Goal: Task Accomplishment & Management: Manage account settings

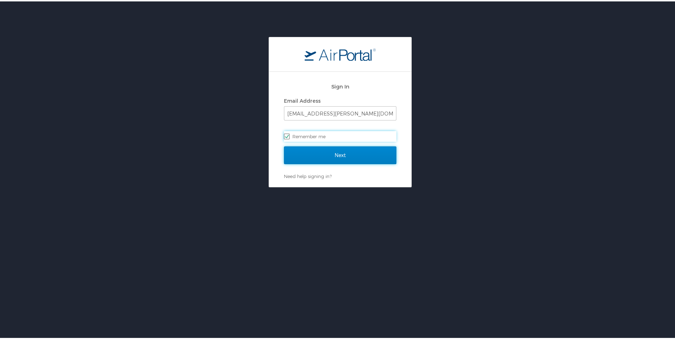
click at [345, 160] on input "Next" at bounding box center [340, 154] width 112 height 18
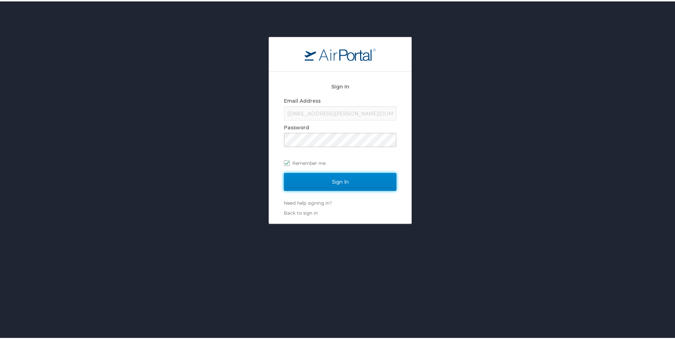
click at [331, 181] on input "Sign In" at bounding box center [340, 181] width 112 height 18
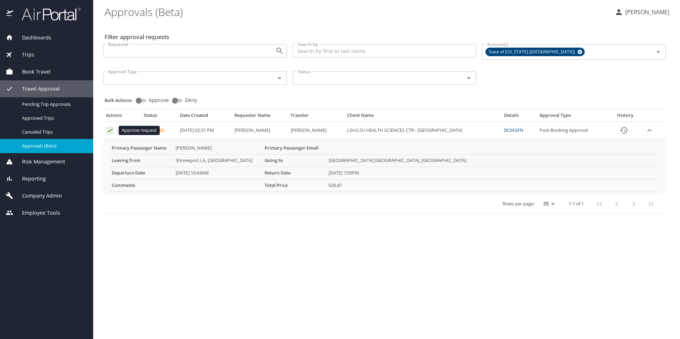
click at [109, 131] on icon "Approval table" at bounding box center [110, 130] width 7 height 7
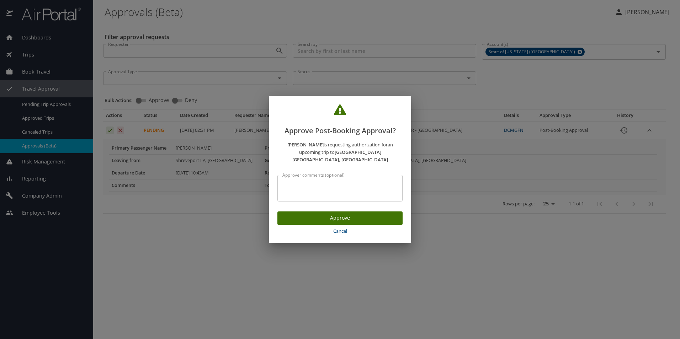
click at [314, 215] on span "Approve" at bounding box center [340, 218] width 114 height 9
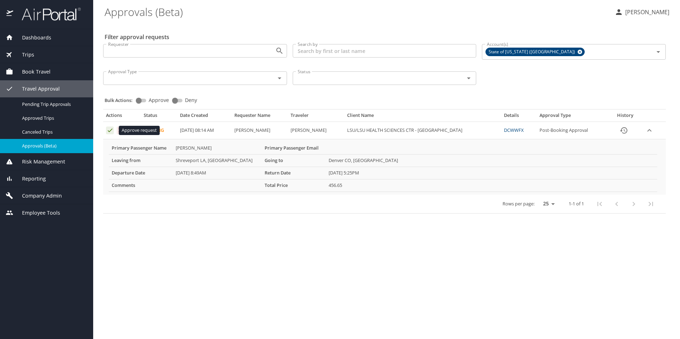
click at [108, 131] on icon "Approval table" at bounding box center [110, 130] width 7 height 7
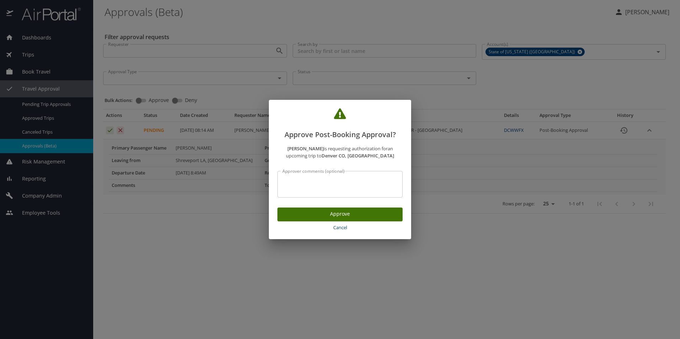
click at [305, 219] on button "Approve" at bounding box center [339, 215] width 125 height 14
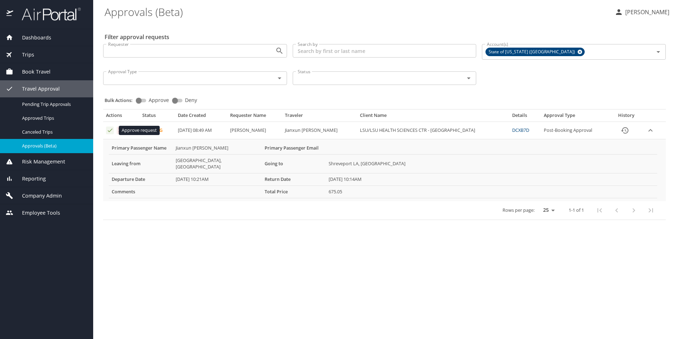
click at [109, 131] on icon "Approval table" at bounding box center [110, 130] width 7 height 7
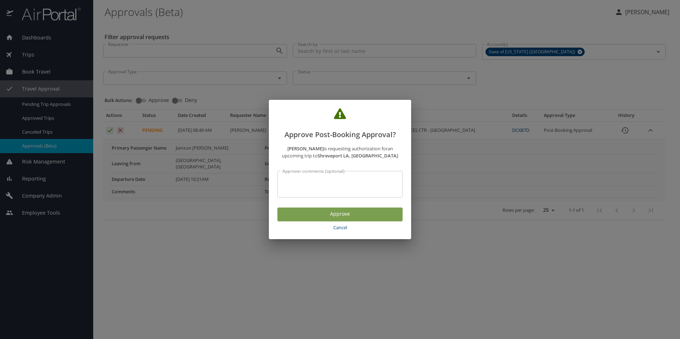
click at [322, 214] on span "Approve" at bounding box center [340, 214] width 114 height 9
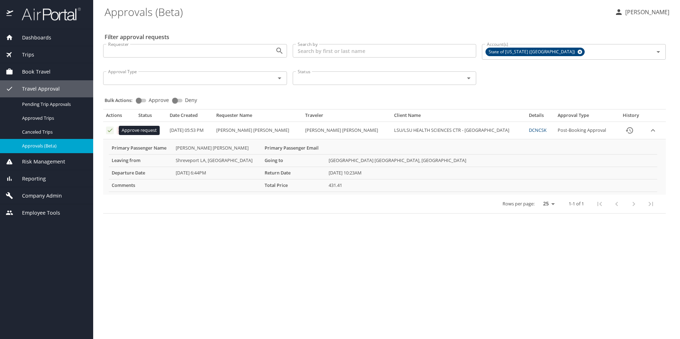
click at [108, 131] on icon "Approval table" at bounding box center [110, 130] width 7 height 7
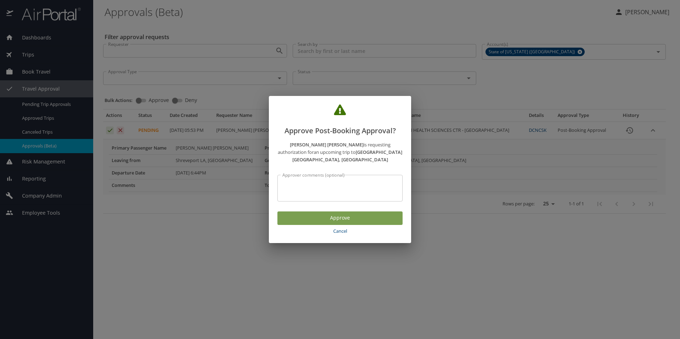
click at [297, 218] on span "Approve" at bounding box center [340, 218] width 114 height 9
